Goal: Task Accomplishment & Management: Use online tool/utility

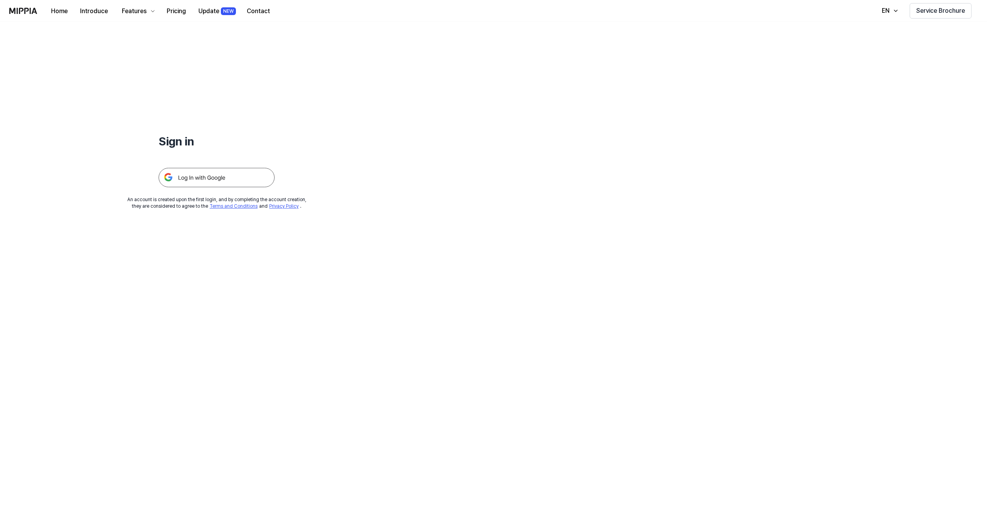
click at [211, 179] on img at bounding box center [217, 177] width 116 height 19
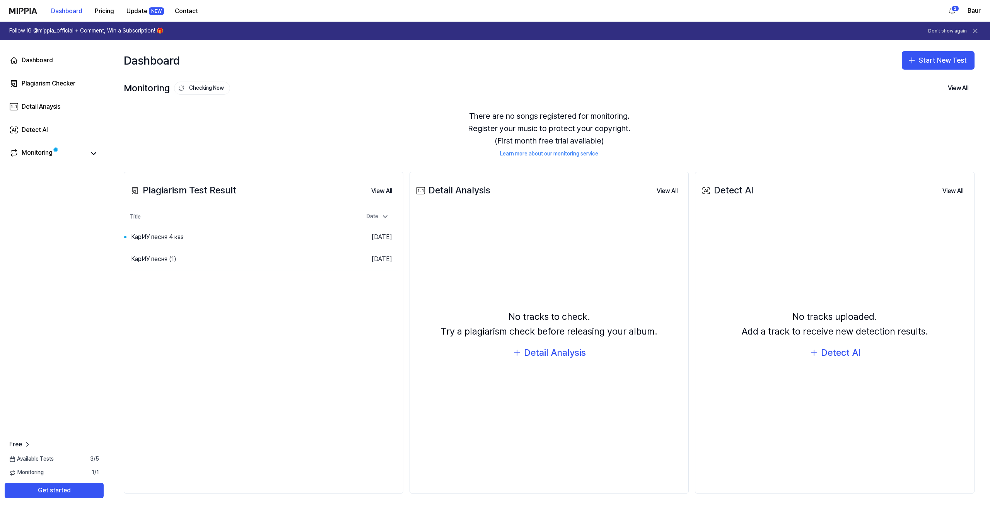
click at [826, 149] on div "There are no songs registered for monitoring. Register your music to protect yo…" at bounding box center [549, 134] width 851 height 67
click at [691, 171] on div "Plagiarism Test Result View All Plagiarism Test Result Title Date КарИУ песня 4…" at bounding box center [549, 332] width 882 height 353
